Goal: Task Accomplishment & Management: Complete application form

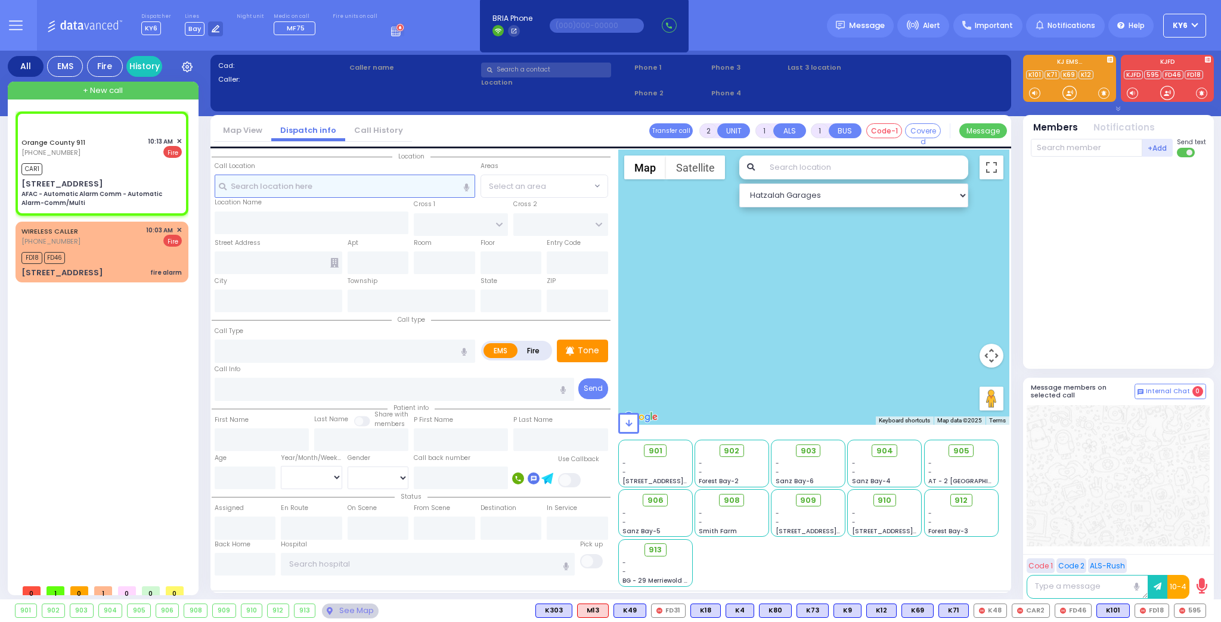
type input "6"
select select
type input "AFAC - Automatic Alarm Comm - Automatic Alarm-Comm/Multi"
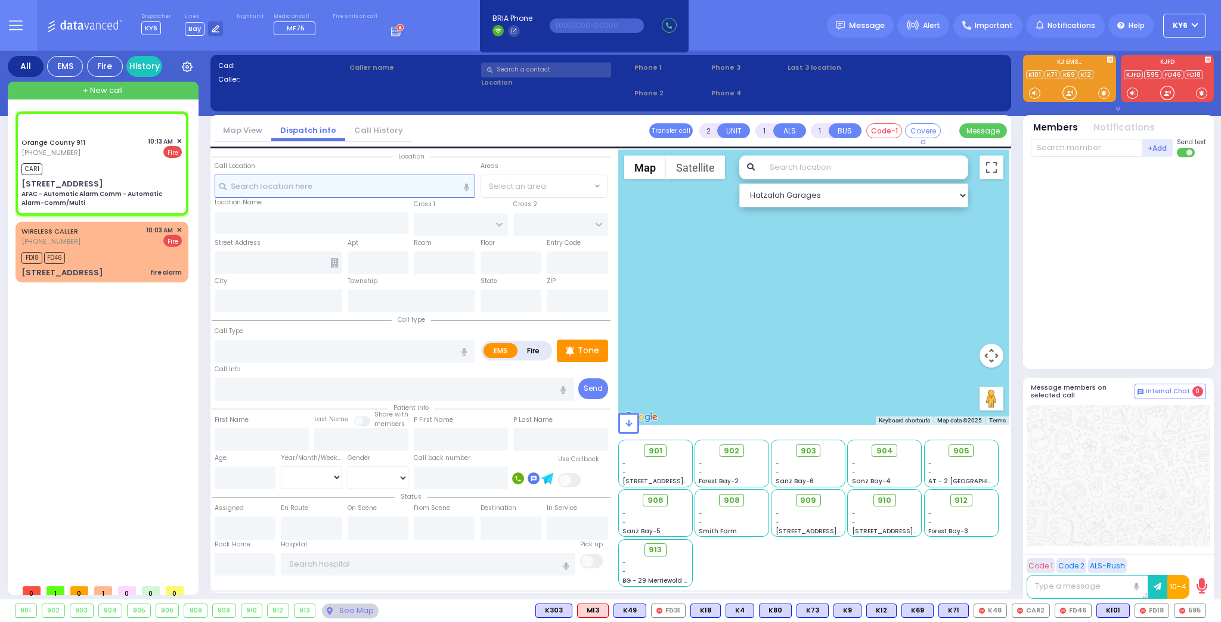
radio input "false"
radio input "true"
type input "Nature: : AFAC - Automatic Alarm Comm - Automatic Alarm-Comm/Multi Address: : […"
select select
type input "10:13"
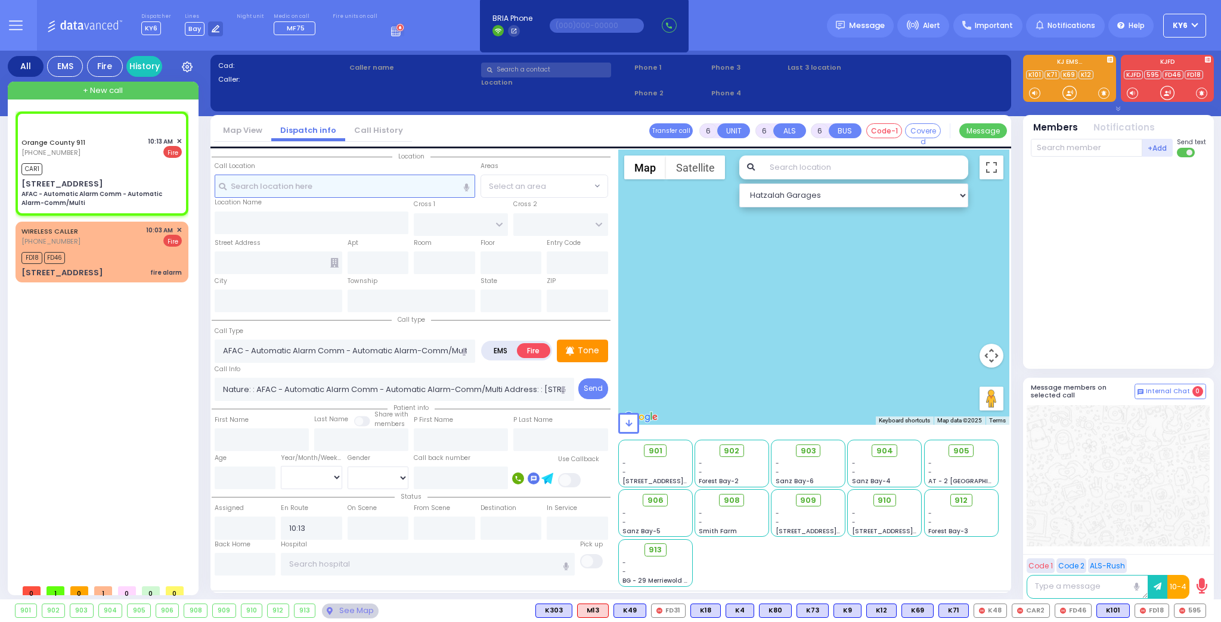
select select "Hatzalah Garages"
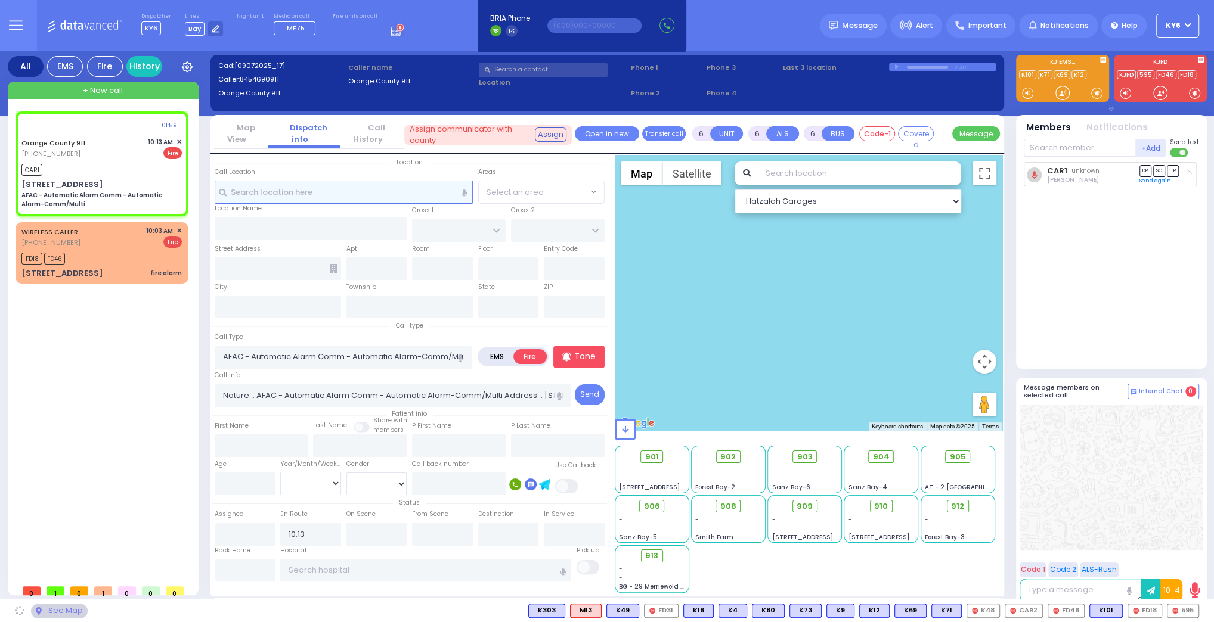
type input "[STREET_ADDRESS]"
type input "Monroe"
type input "[US_STATE]"
type input "10950"
